Goal: Task Accomplishment & Management: Use online tool/utility

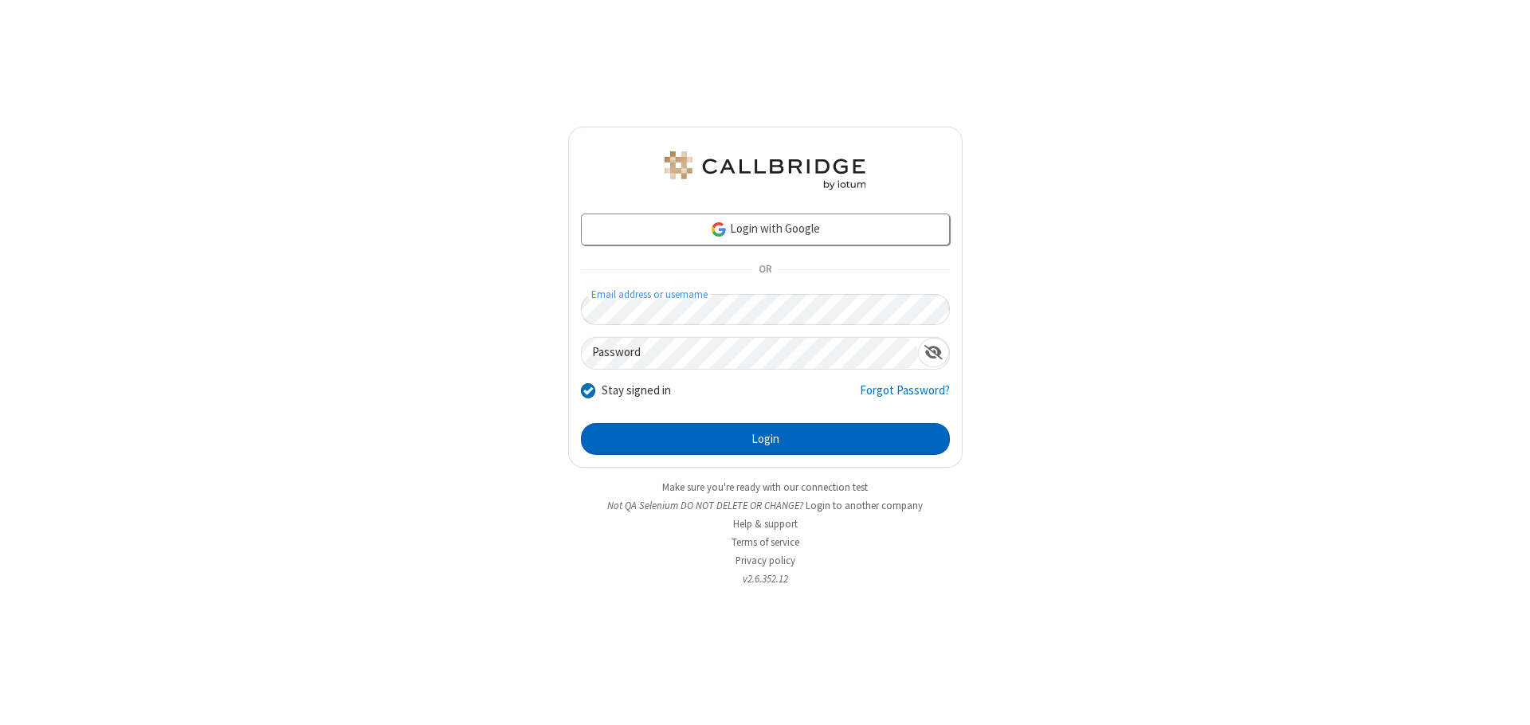
click at [765, 439] on button "Login" at bounding box center [765, 439] width 369 height 32
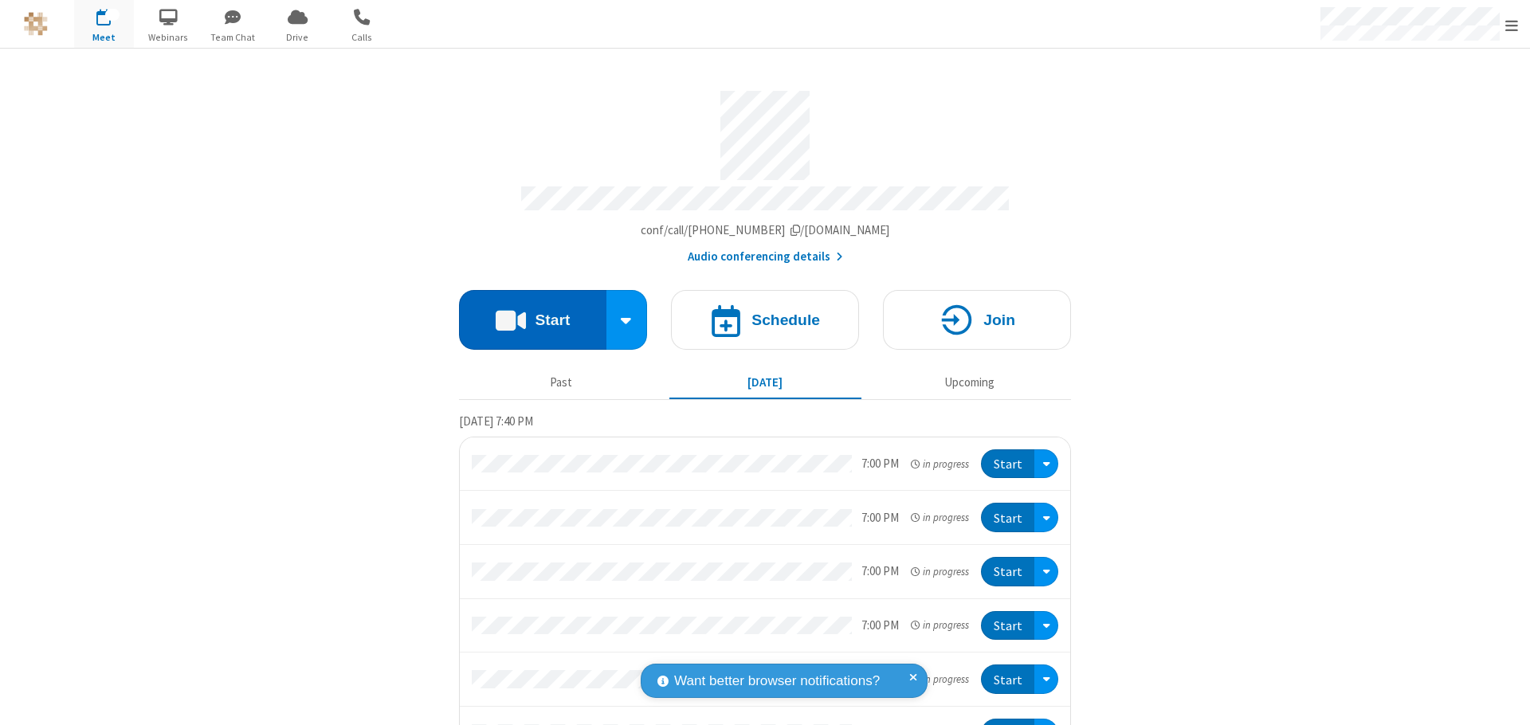
click at [526, 312] on button "Start" at bounding box center [532, 320] width 147 height 60
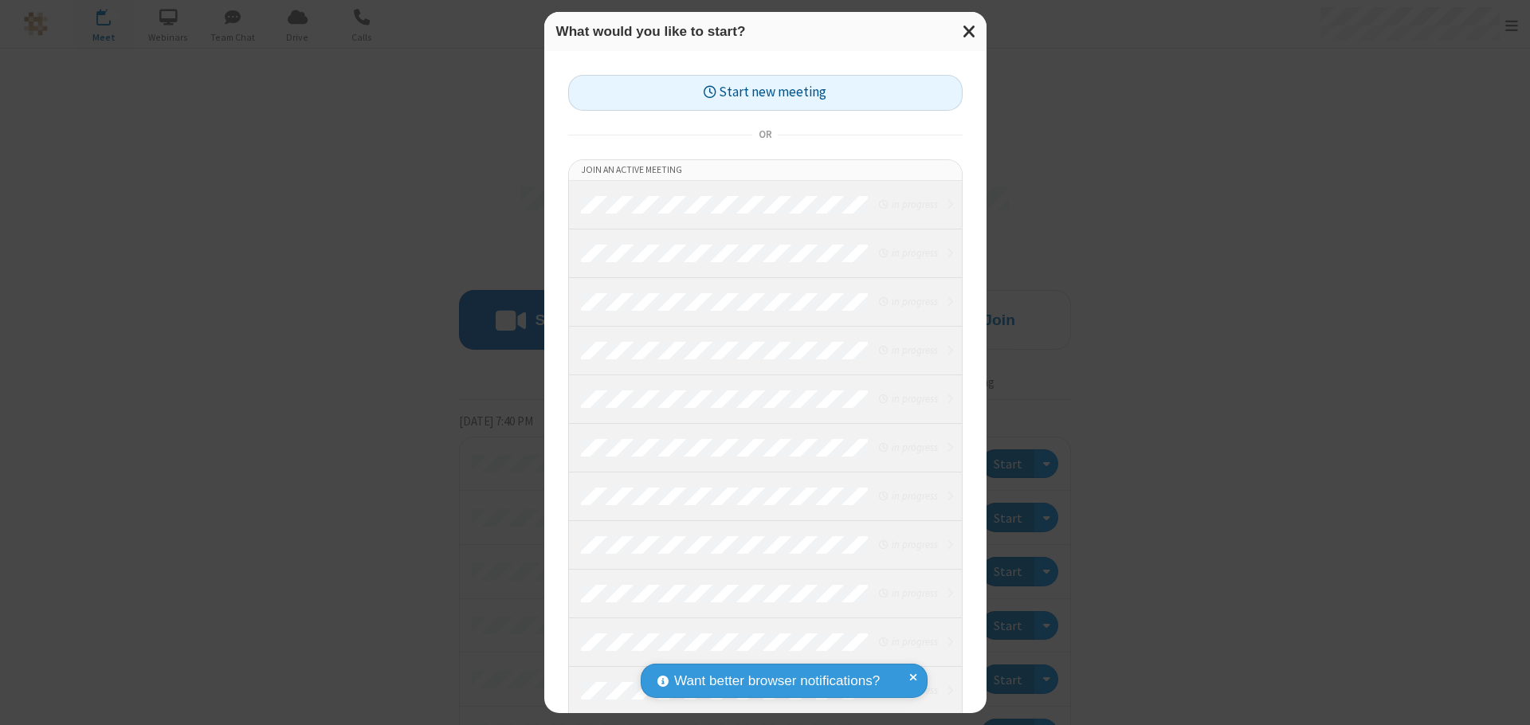
click at [765, 92] on button "Start new meeting" at bounding box center [765, 93] width 394 height 36
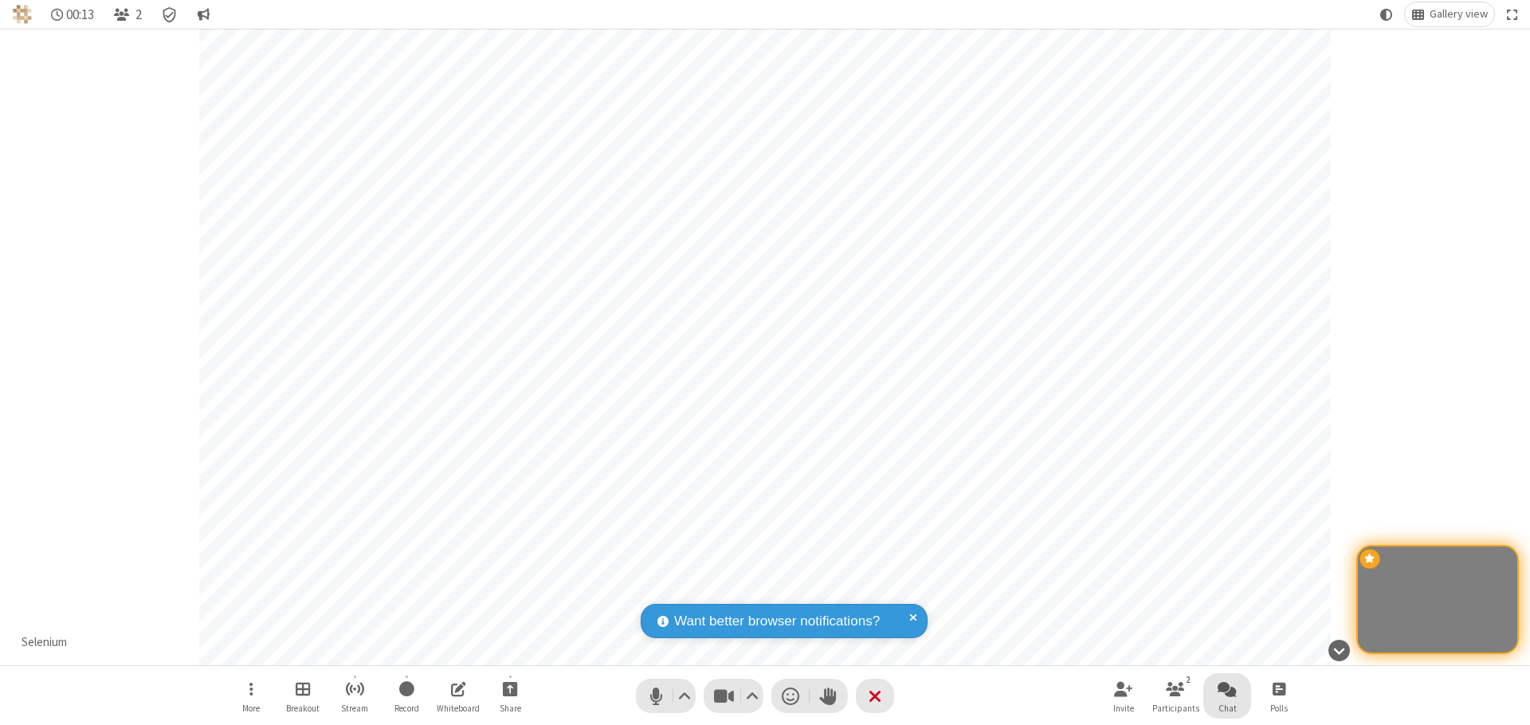
click at [1227, 688] on span "Open chat" at bounding box center [1226, 689] width 19 height 20
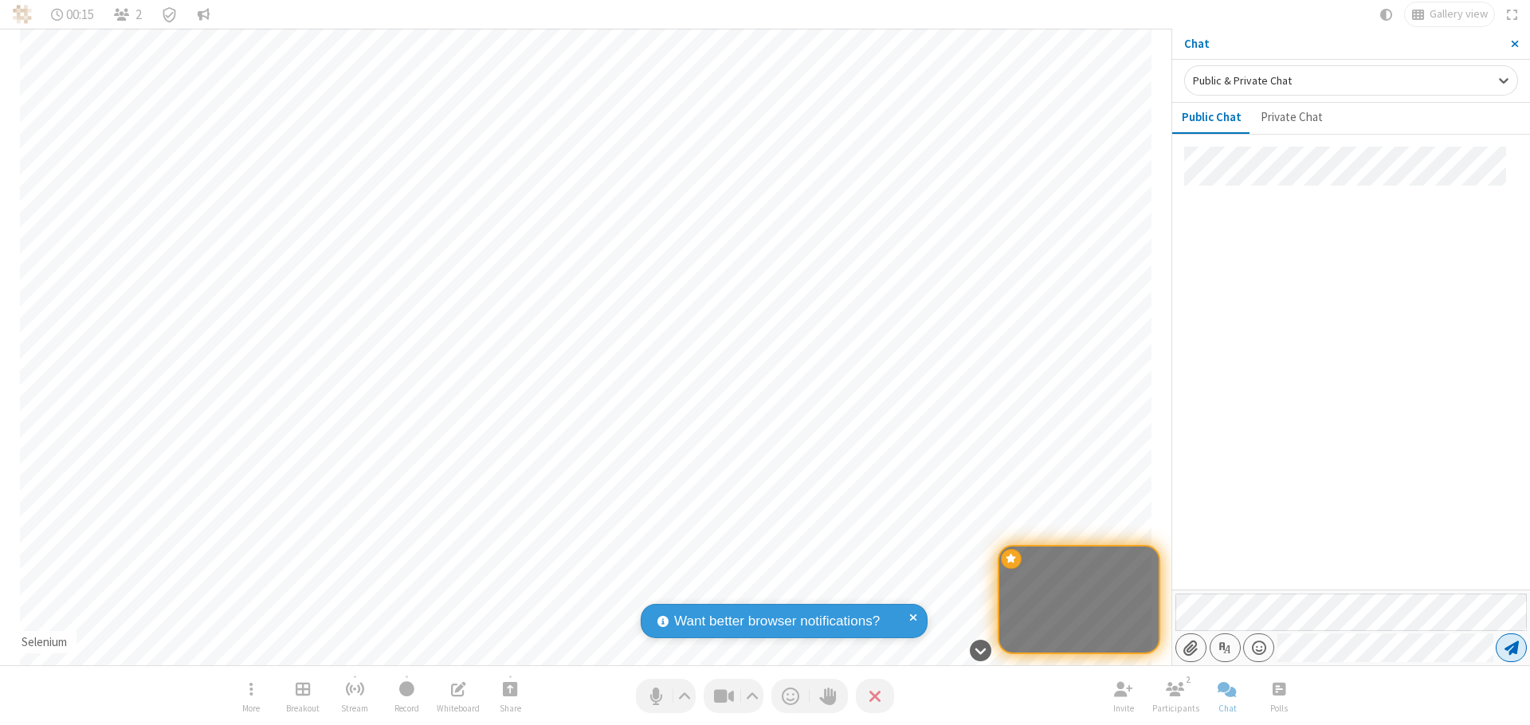
click at [1510, 648] on span "Send message" at bounding box center [1511, 648] width 14 height 16
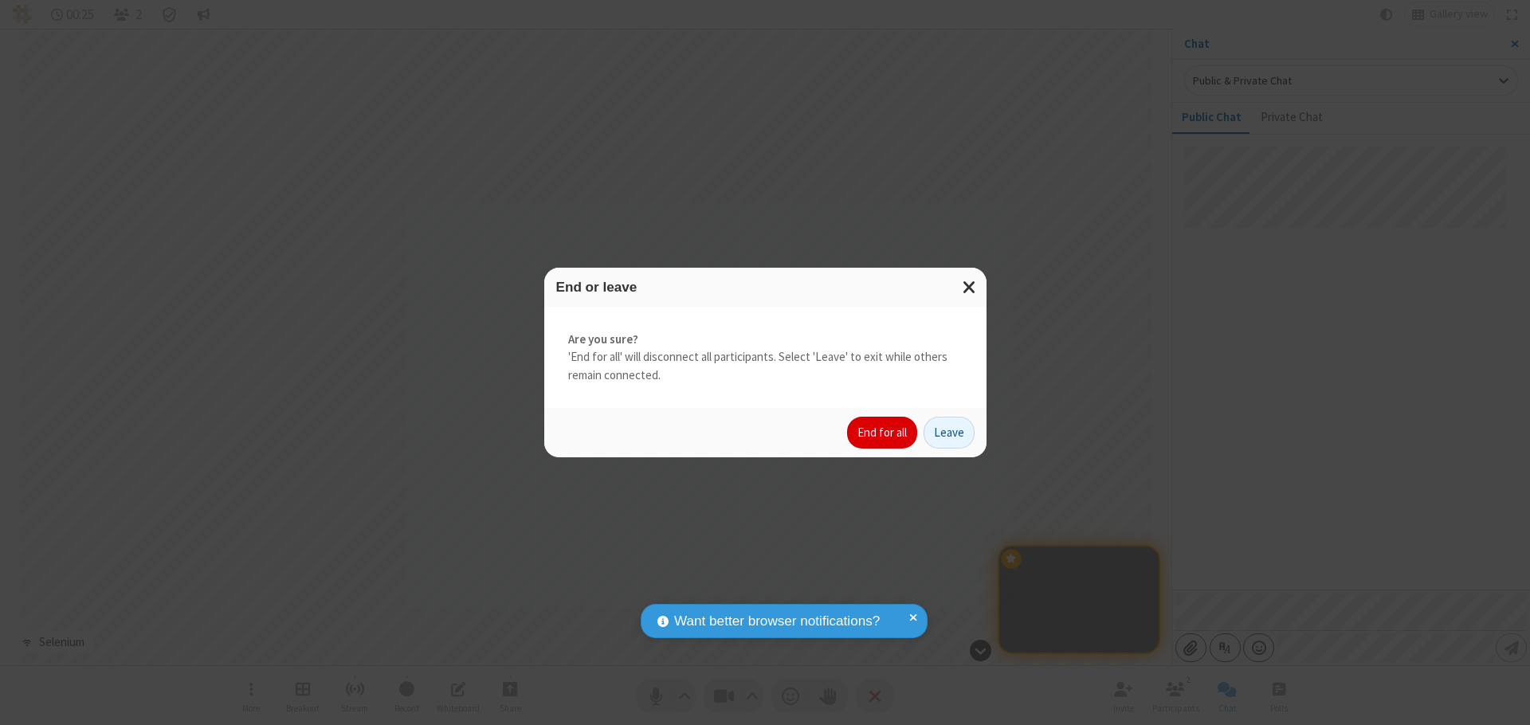
click at [883, 433] on button "End for all" at bounding box center [882, 433] width 70 height 32
